Goal: Navigation & Orientation: Find specific page/section

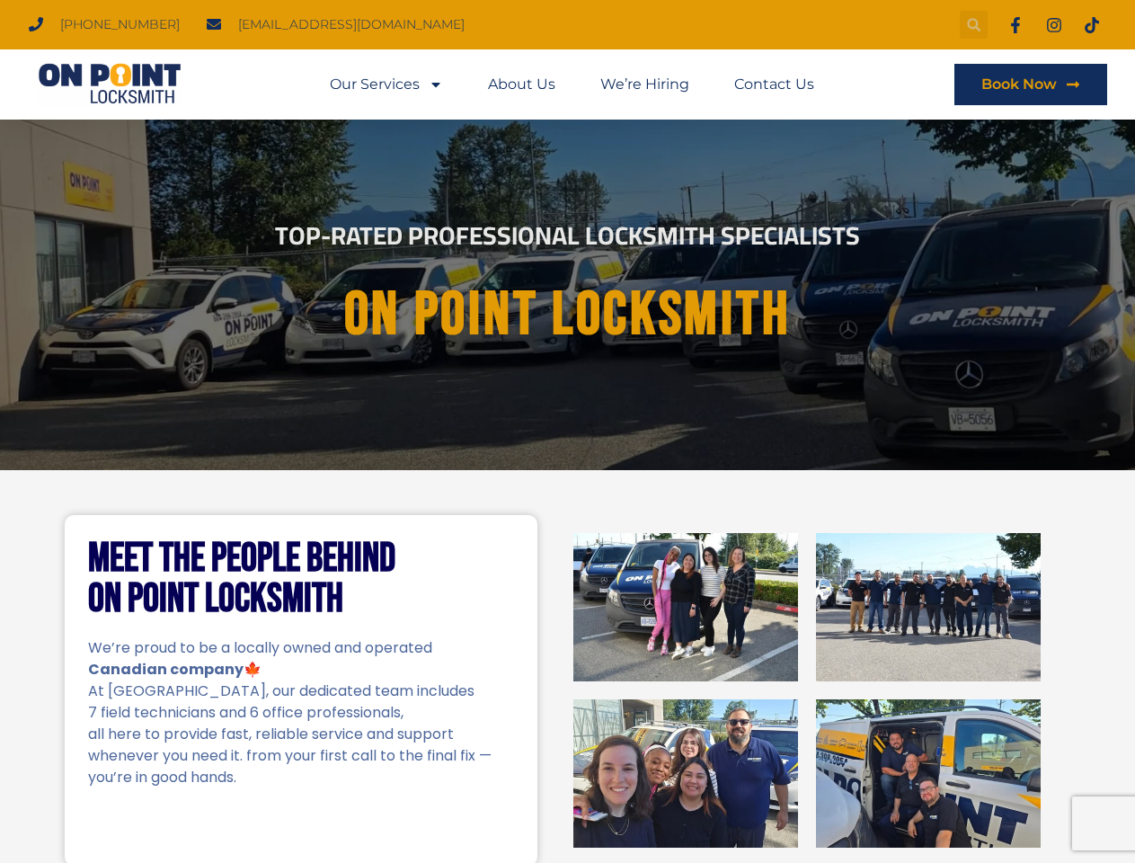
click at [973, 24] on icon "Search" at bounding box center [974, 25] width 14 height 14
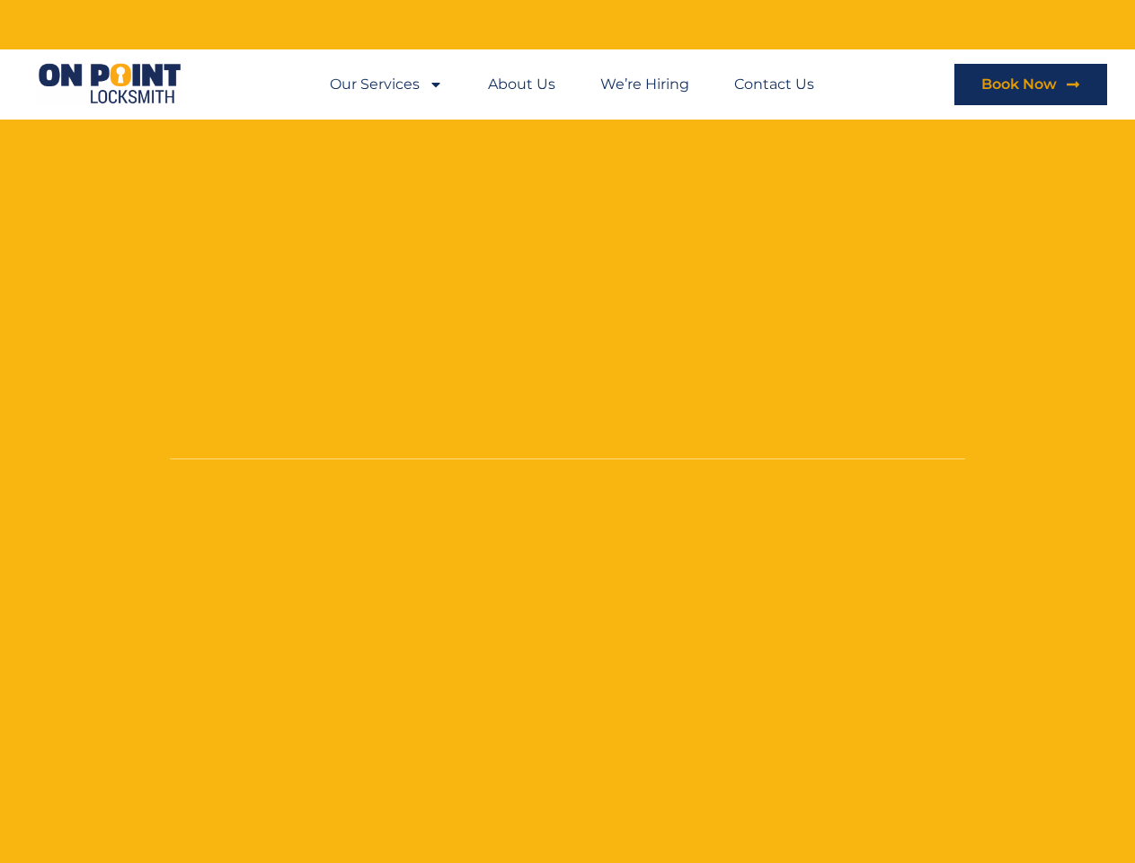
click at [572, 84] on li "About Us" at bounding box center [522, 84] width 112 height 41
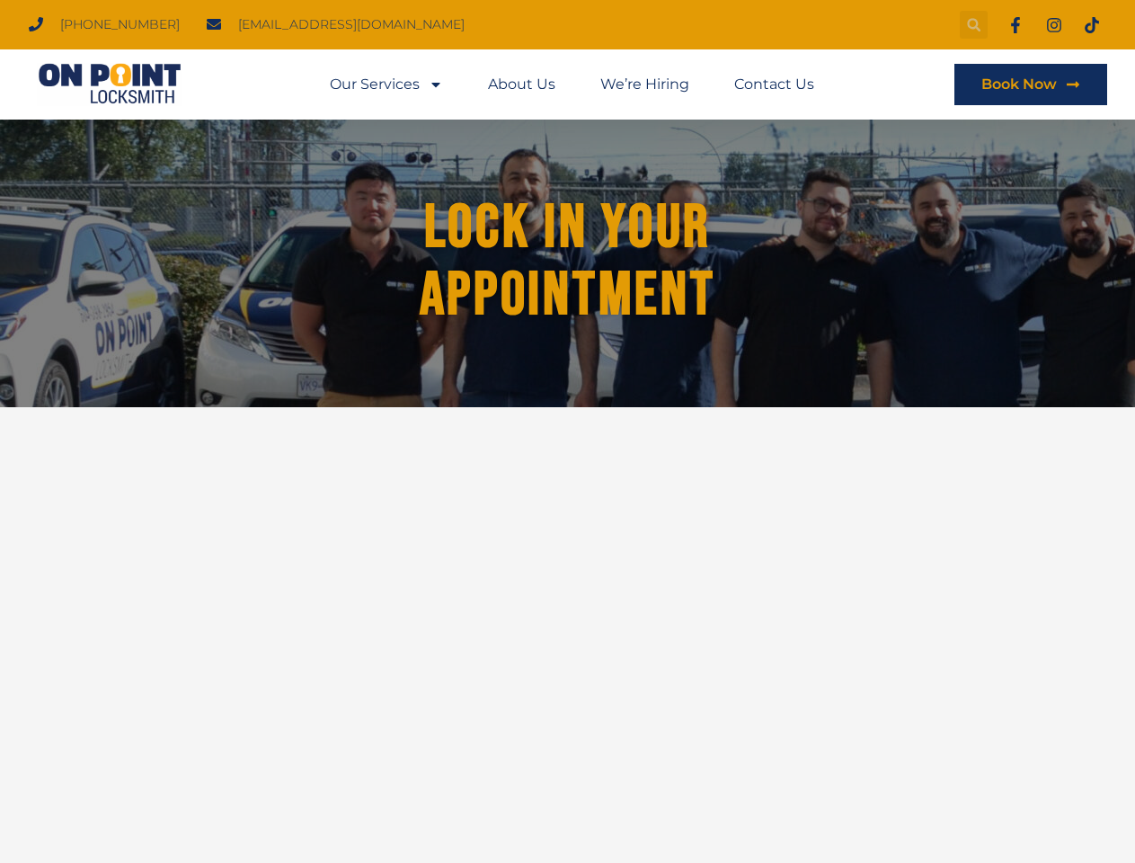
click at [973, 24] on icon "Search" at bounding box center [974, 25] width 14 height 14
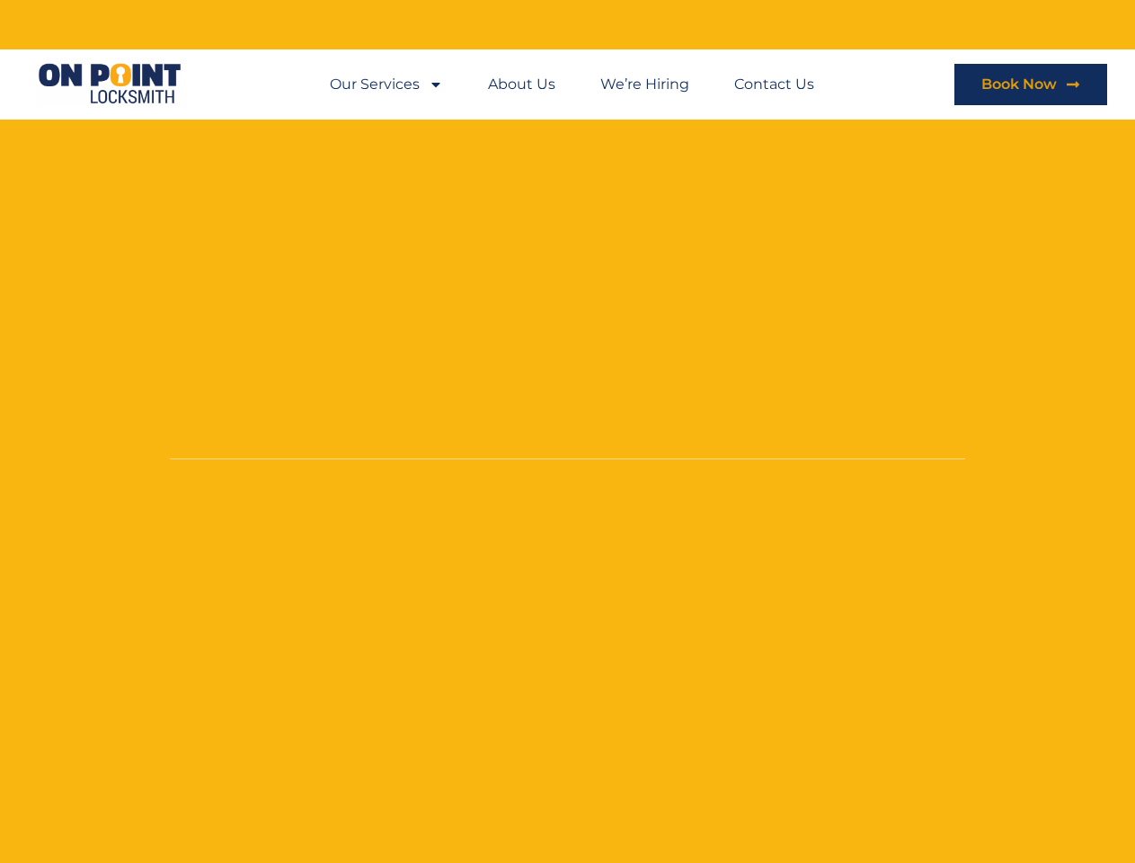
click at [572, 84] on li "About Us" at bounding box center [522, 84] width 112 height 41
